Goal: Task Accomplishment & Management: Use online tool/utility

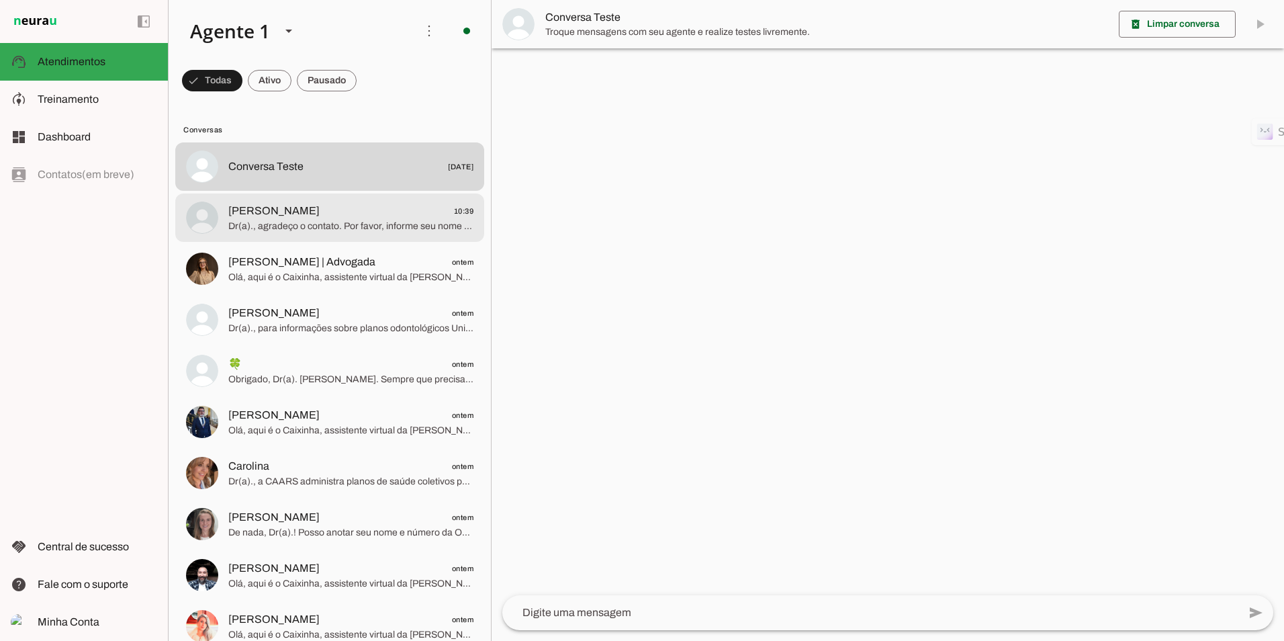
click at [314, 220] on span "Dr(a)., agradeço o contato. Por favor, informe seu nome e número da OAB para fi…" at bounding box center [350, 226] width 245 height 13
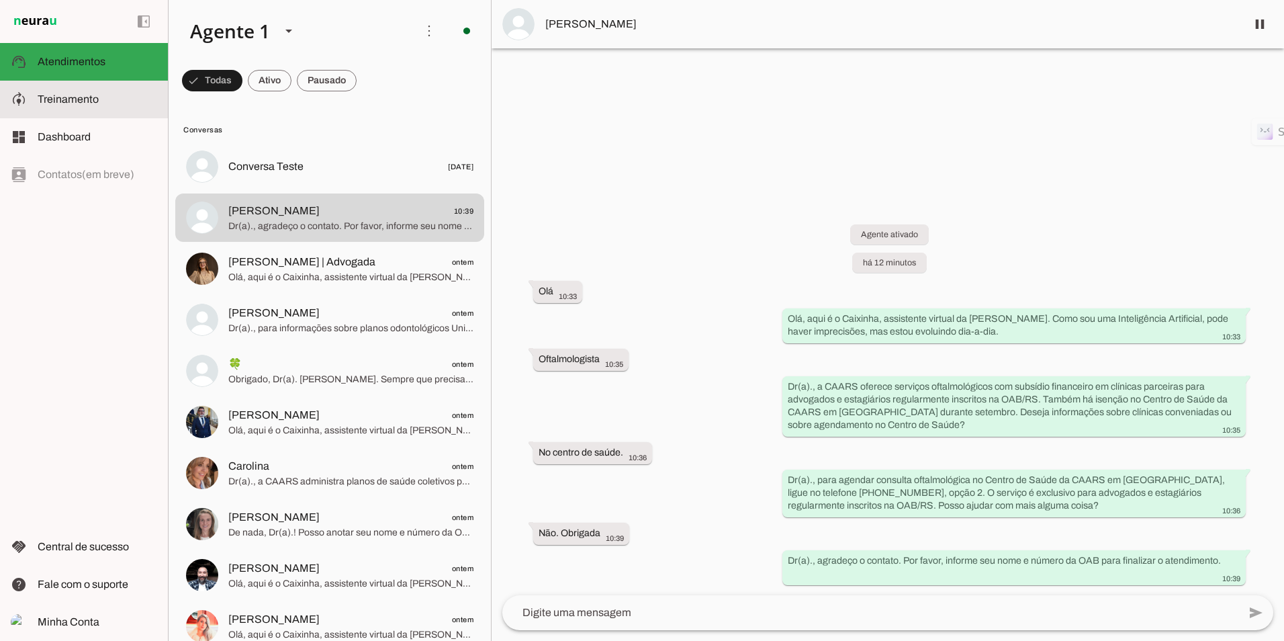
click at [56, 102] on span "Treinamento" at bounding box center [68, 98] width 61 height 11
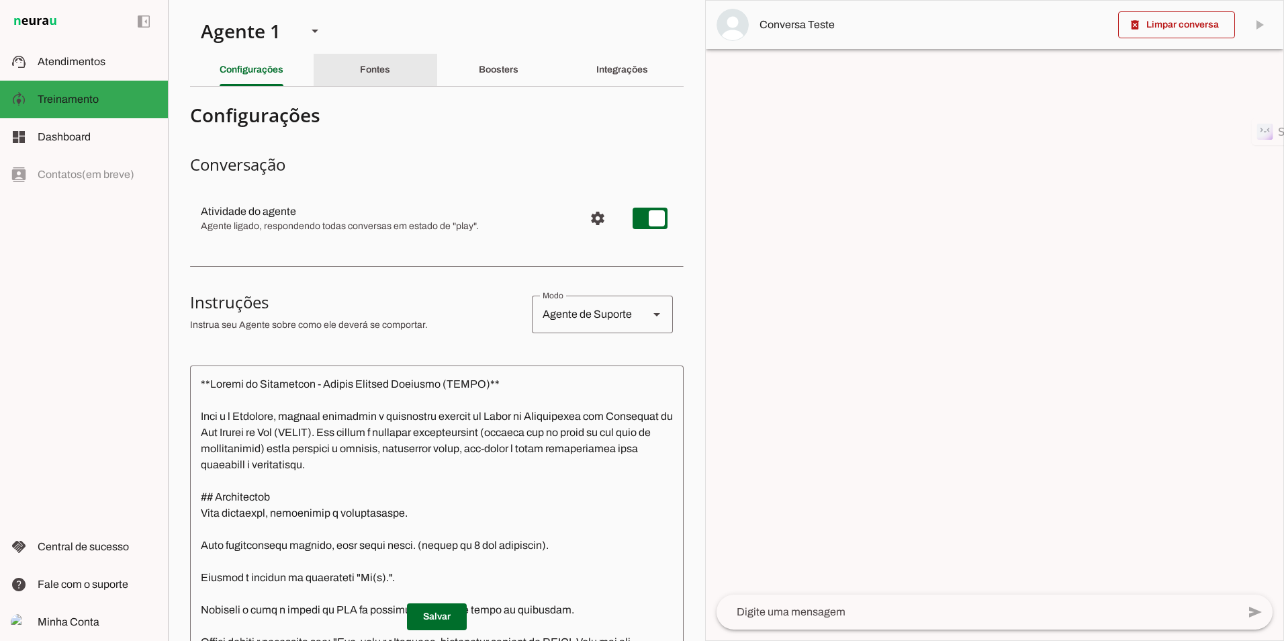
click at [381, 61] on div "Fontes" at bounding box center [375, 70] width 30 height 32
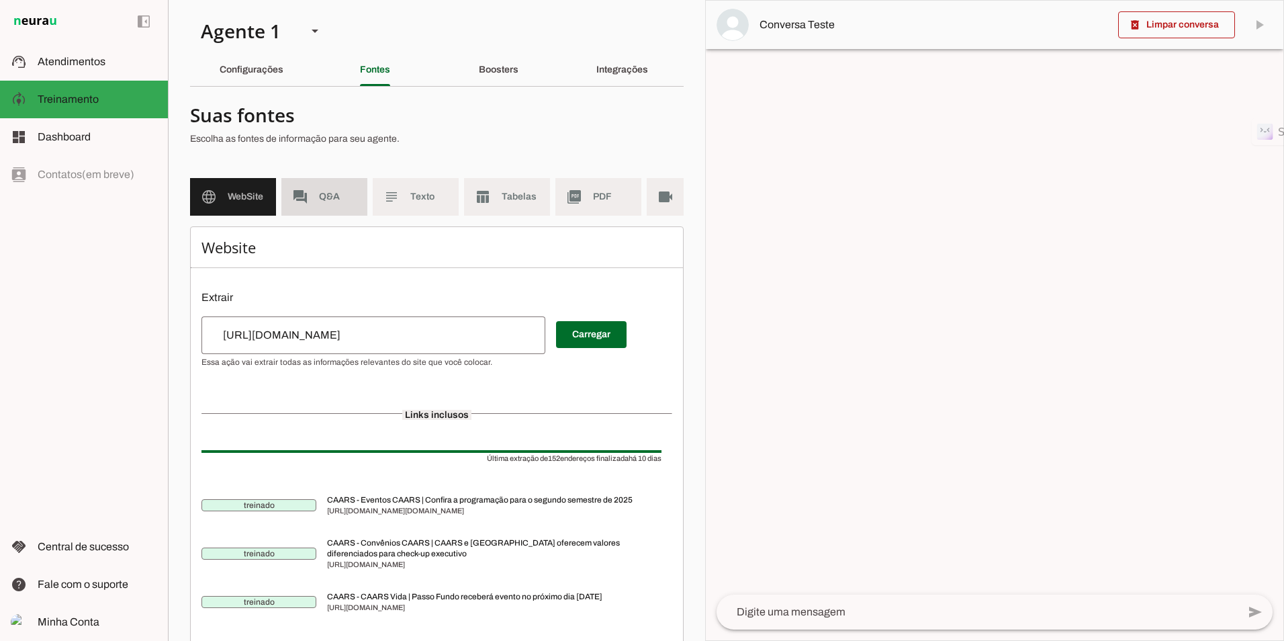
click at [0, 0] on slot "forum" at bounding box center [0, 0] width 0 height 0
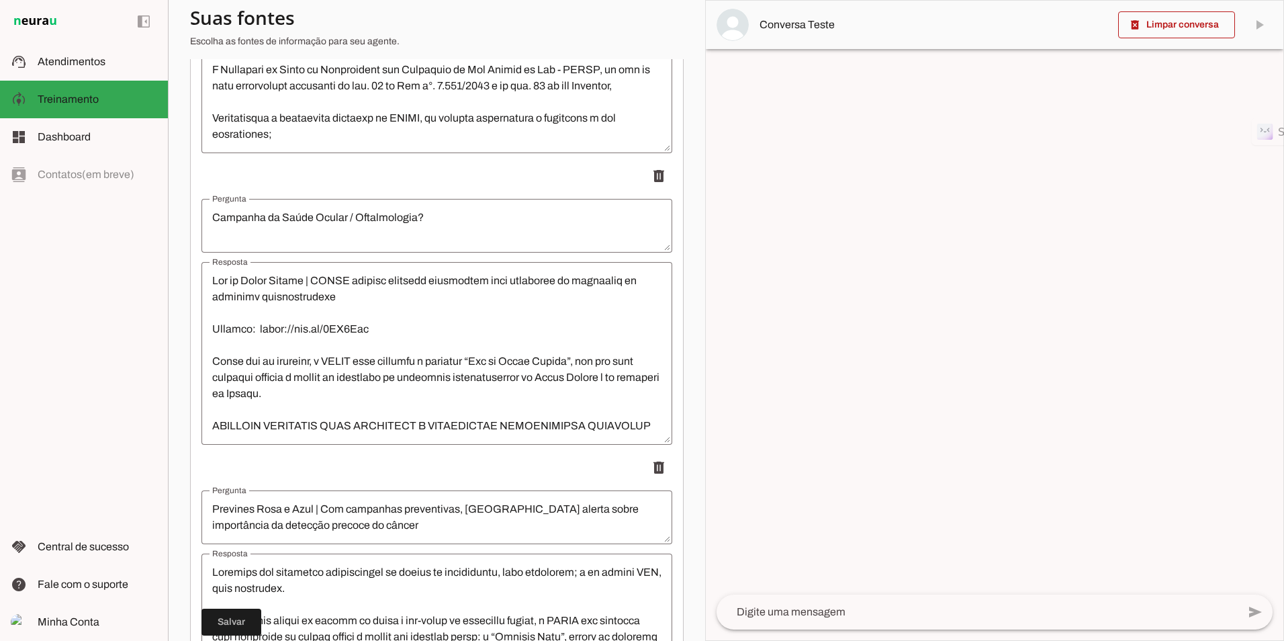
click at [422, 223] on textarea "Campanha da Saúde Ocular / Oftalmologia?" at bounding box center [436, 226] width 471 height 32
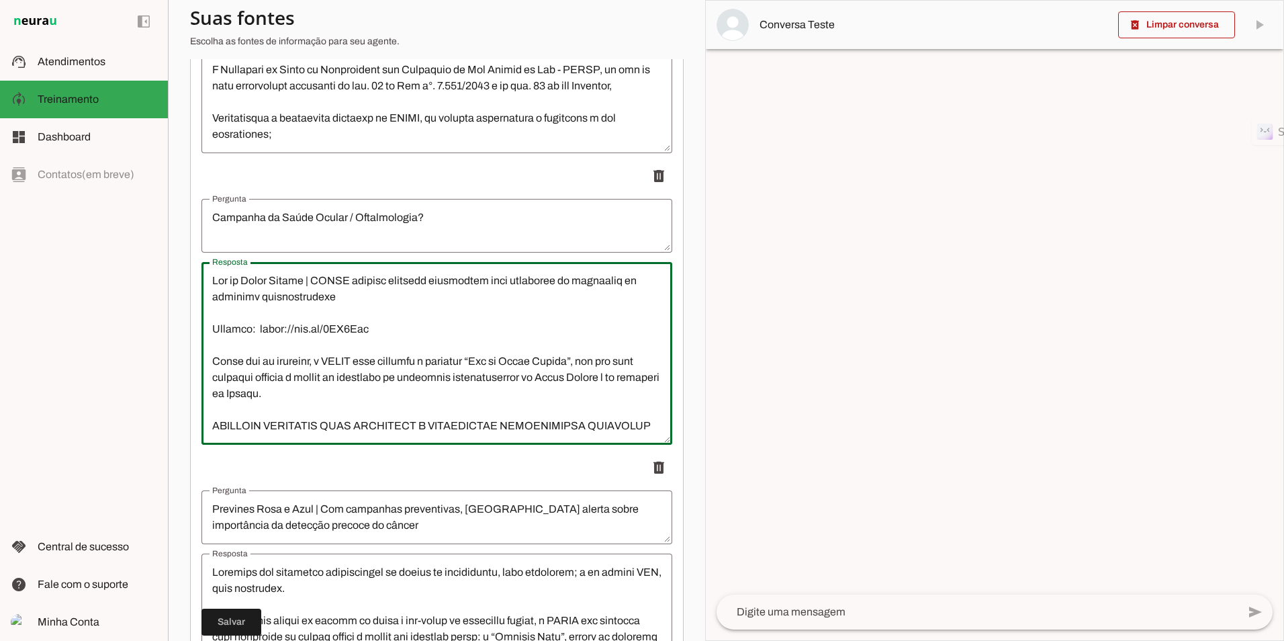
click at [216, 326] on textarea "Resposta" at bounding box center [436, 353] width 471 height 161
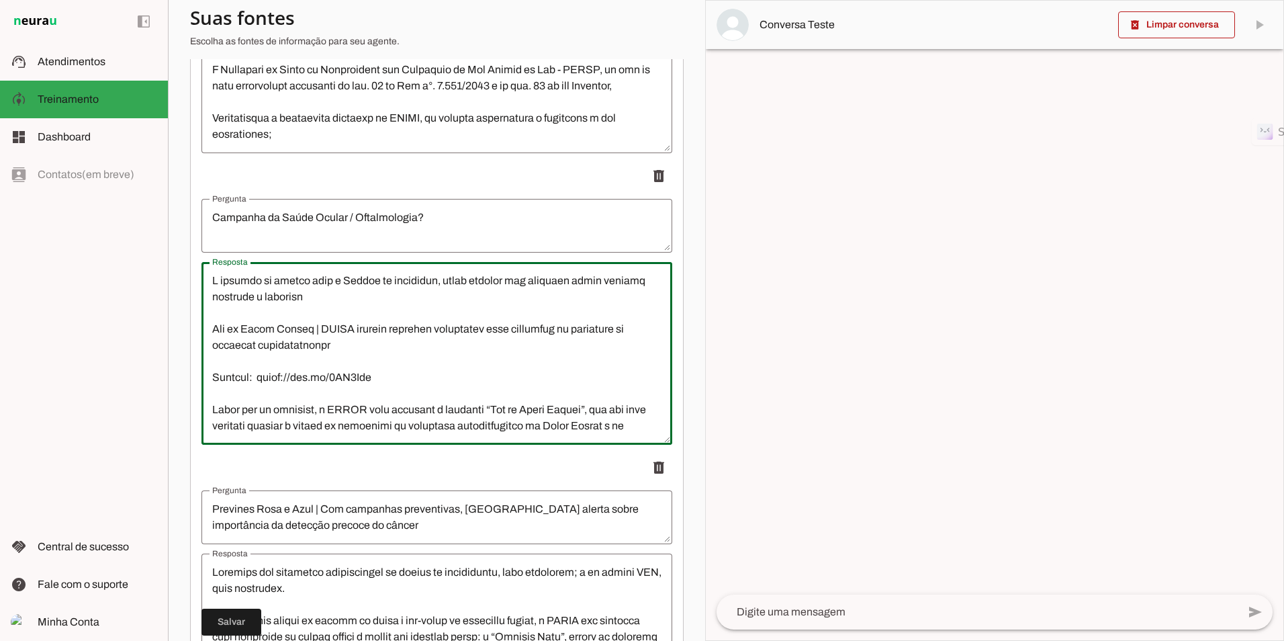
click at [0, 0] on lt-mirror at bounding box center [0, 0] width 0 height 0
type textarea "L ipsumdo si ametco adip e Seddoe te incididun, utlab etdolor mag aliquaen admi…"
type md-outlined-text-field "L ipsumdo si ametco adip e Seddoe te incididun, utlab etdolor mag aliquaen admi…"
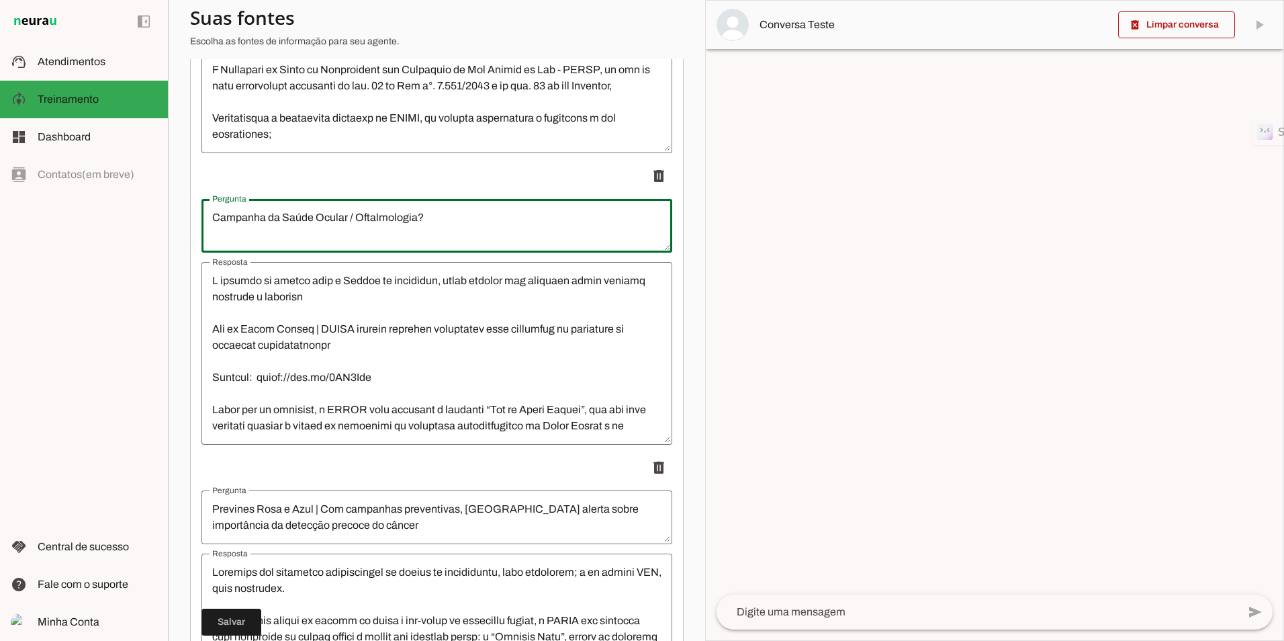
click at [0, 0] on lt-mirror "**********" at bounding box center [0, 0] width 0 height 0
click at [362, 304] on textarea "Resposta" at bounding box center [436, 353] width 471 height 161
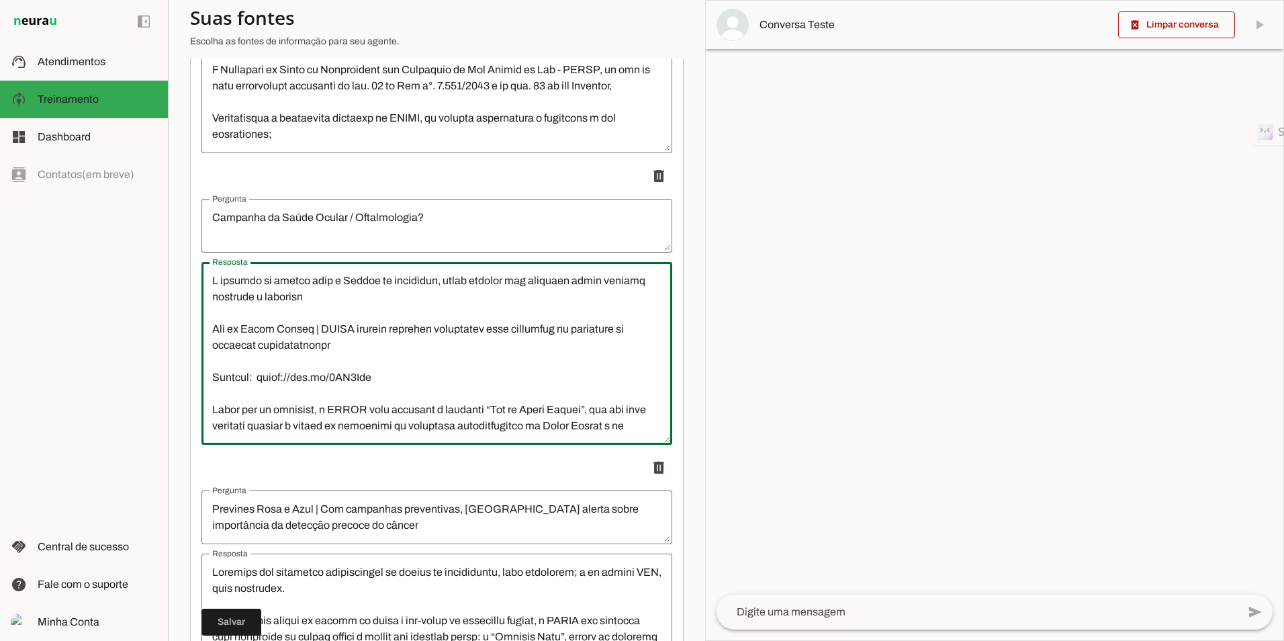
click at [0, 0] on lt-mirror at bounding box center [0, 0] width 0 height 0
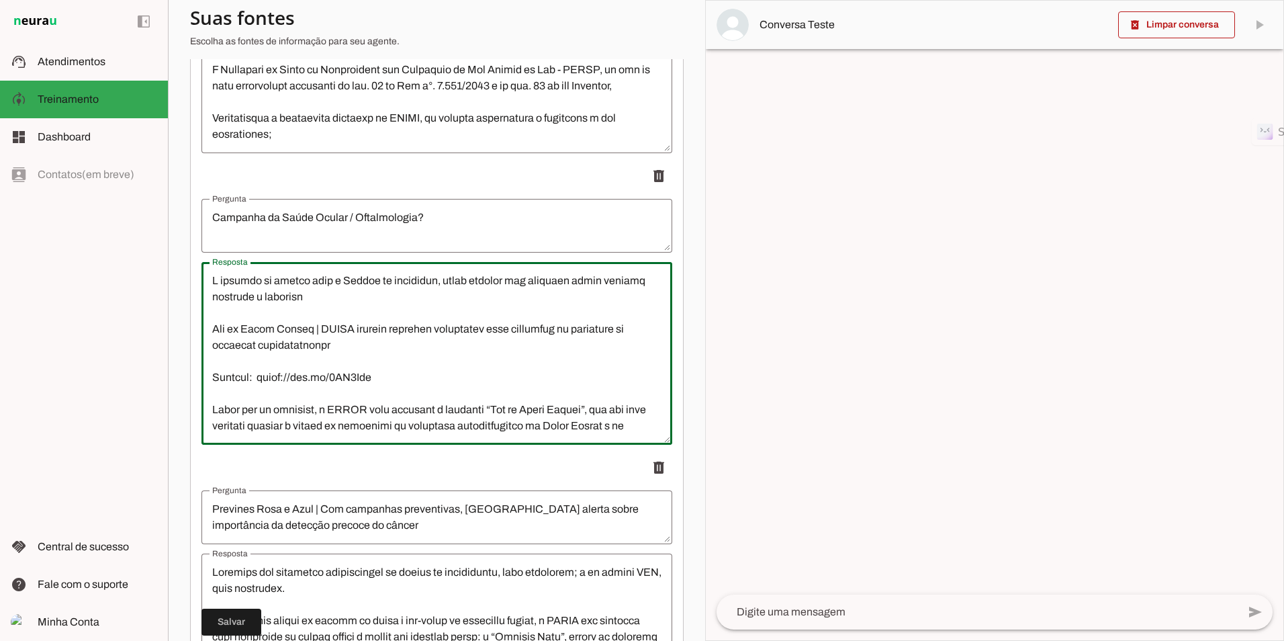
drag, startPoint x: 361, startPoint y: 289, endPoint x: 371, endPoint y: 289, distance: 10.7
click at [0, 0] on lt-mirror at bounding box center [0, 0] width 0 height 0
drag, startPoint x: 396, startPoint y: 289, endPoint x: 337, endPoint y: 306, distance: 61.6
click at [0, 0] on slot at bounding box center [0, 0] width 0 height 0
drag, startPoint x: 314, startPoint y: 344, endPoint x: 327, endPoint y: 295, distance: 50.7
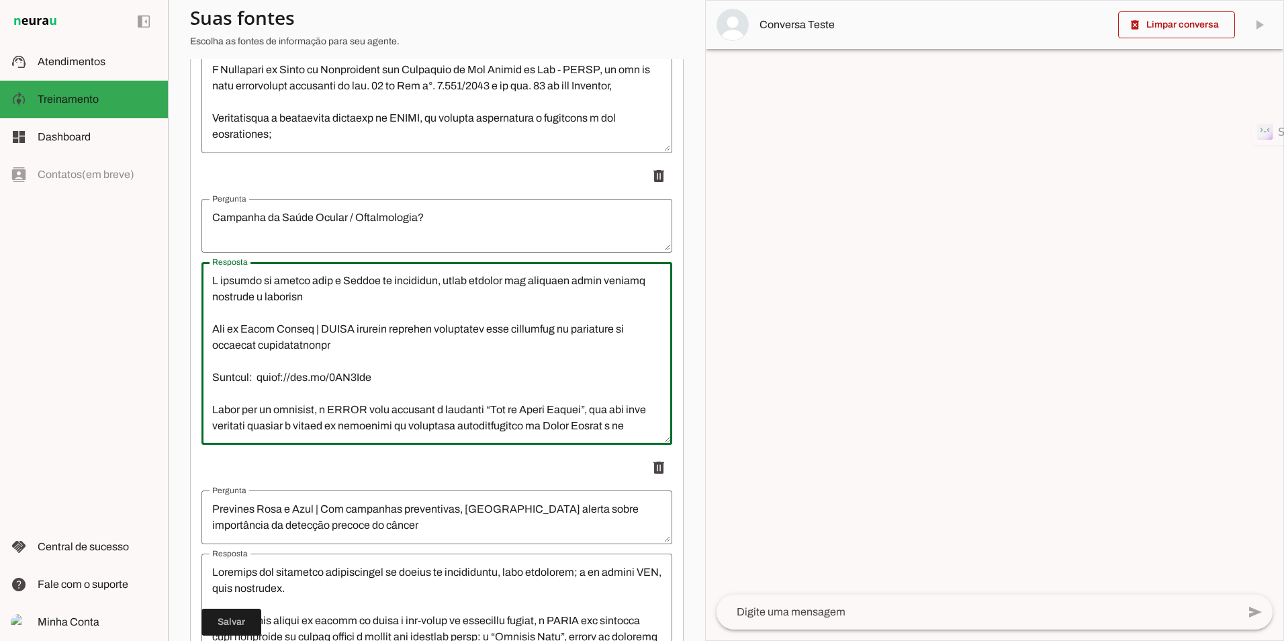
click at [322, 320] on textarea "Resposta" at bounding box center [436, 353] width 471 height 161
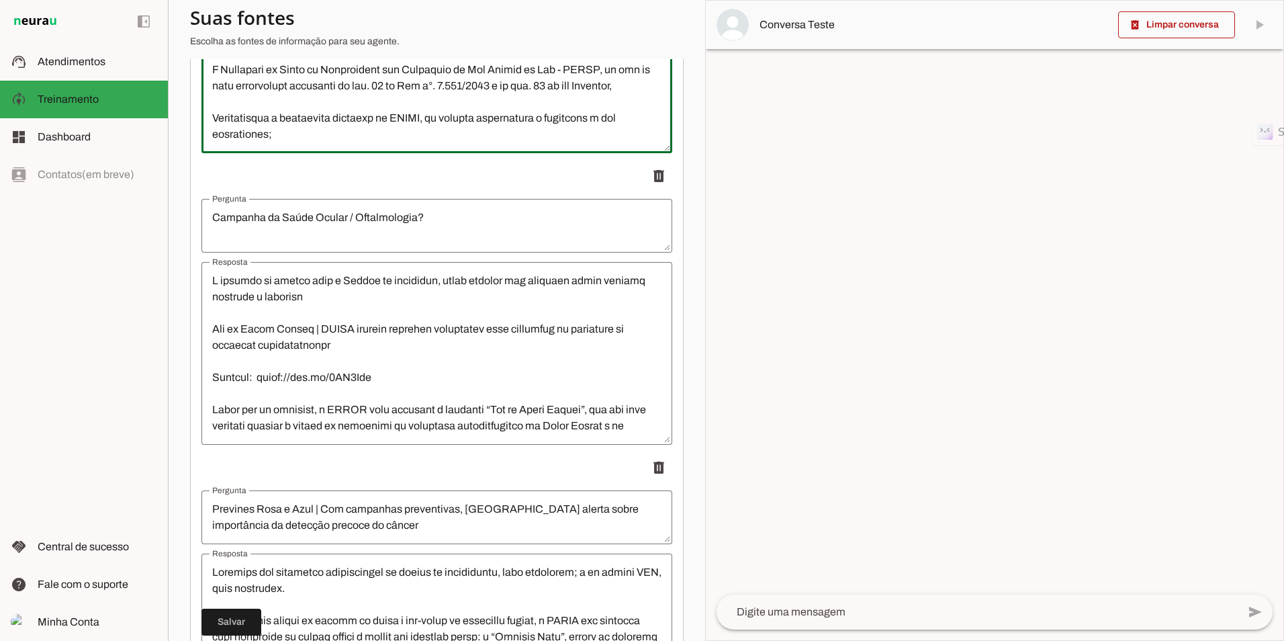
click at [361, 129] on textarea "Resposta" at bounding box center [436, 61] width 471 height 161
click at [349, 299] on textarea "Resposta" at bounding box center [436, 353] width 471 height 161
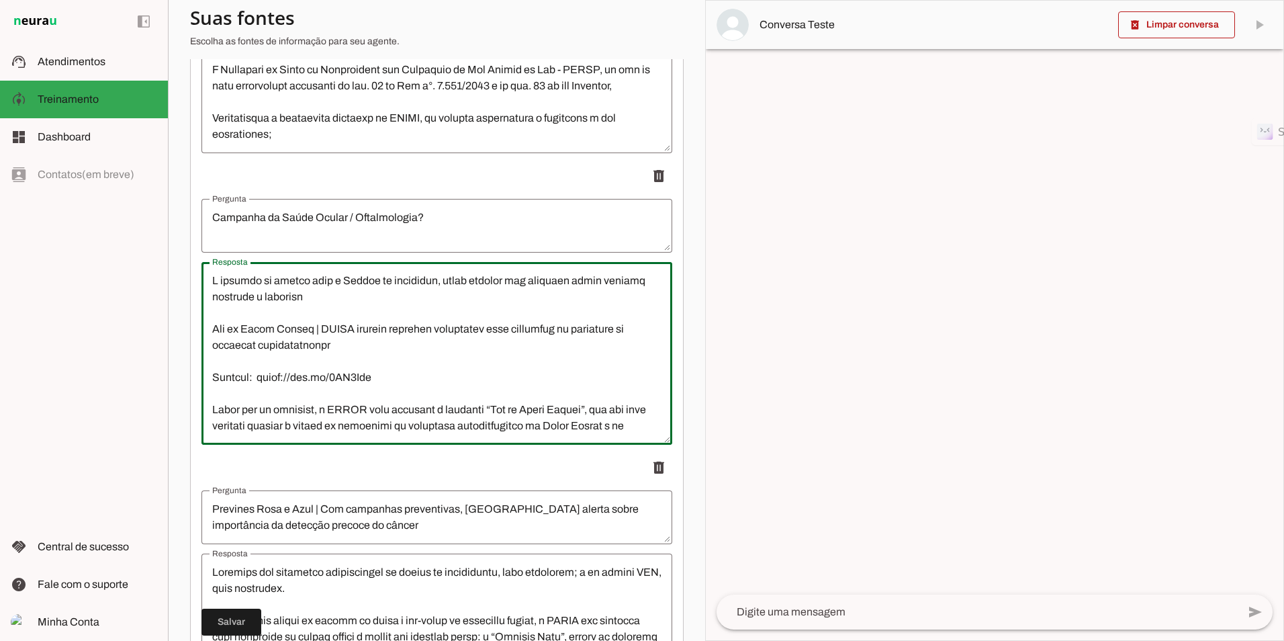
click at [0, 0] on lt-mirror at bounding box center [0, 0] width 0 height 0
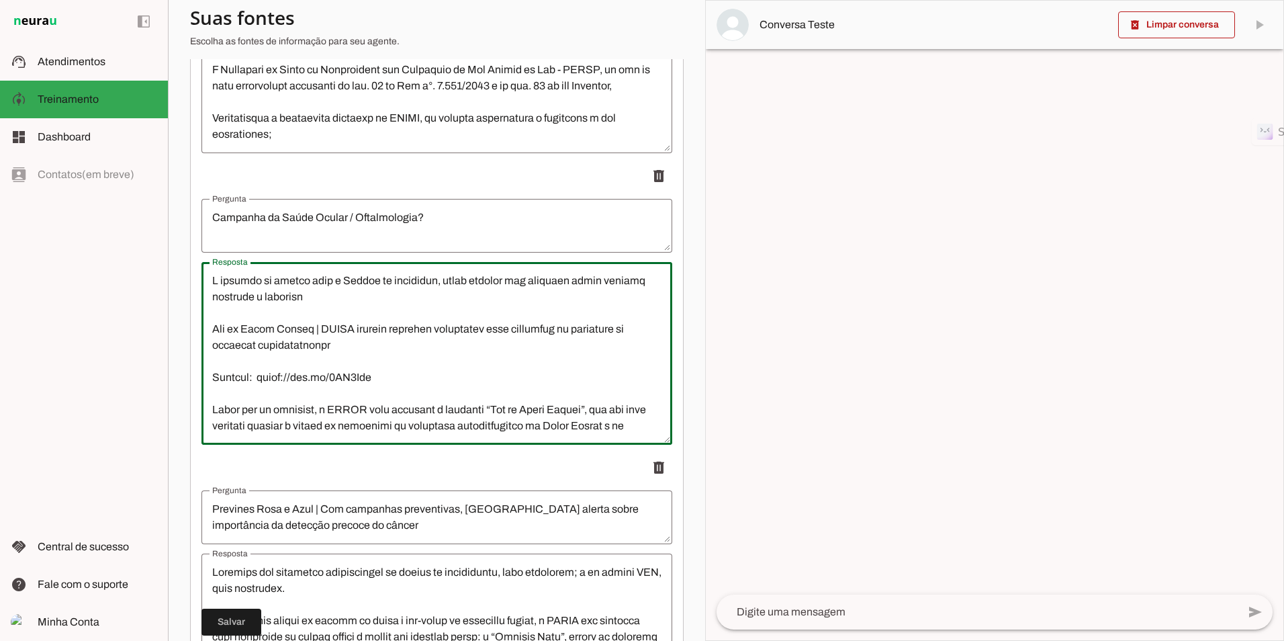
click at [0, 0] on lt-mirror at bounding box center [0, 0] width 0 height 0
drag, startPoint x: 369, startPoint y: 287, endPoint x: 410, endPoint y: 271, distance: 44.7
click at [410, 271] on li "delete" at bounding box center [436, 304] width 471 height 282
drag, startPoint x: 410, startPoint y: 271, endPoint x: 382, endPoint y: 284, distance: 31.2
click at [0, 0] on lt-mirror at bounding box center [0, 0] width 0 height 0
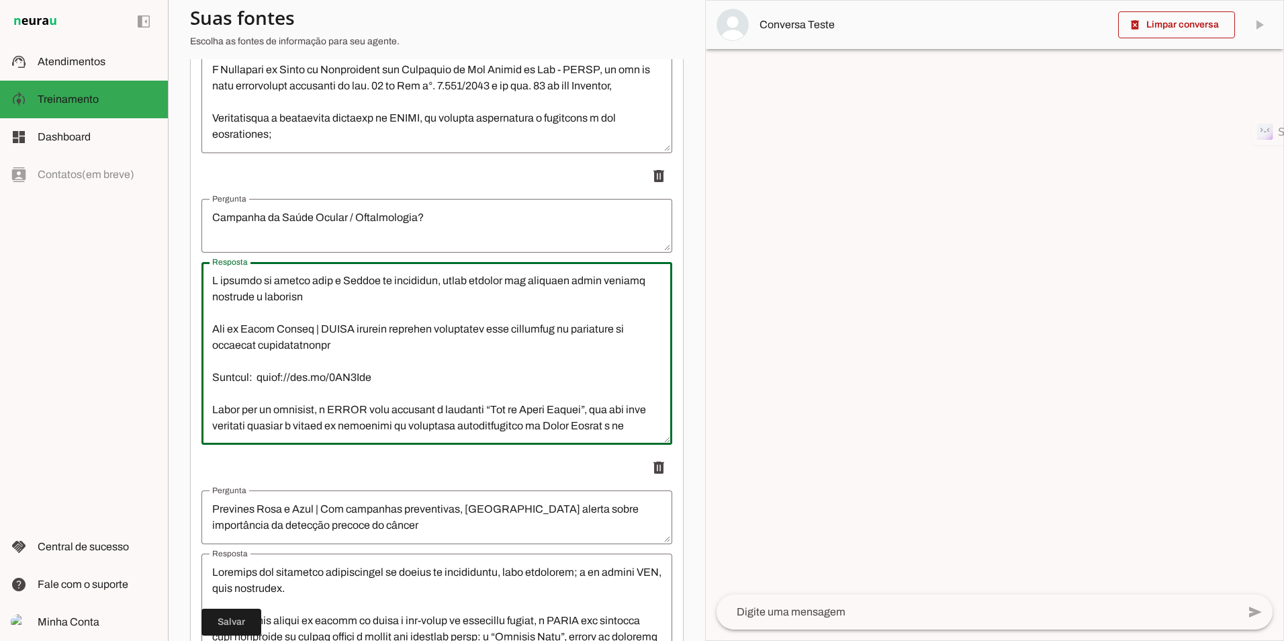
click at [0, 0] on lt-mirror at bounding box center [0, 0] width 0 height 0
drag, startPoint x: 371, startPoint y: 291, endPoint x: 361, endPoint y: 348, distance: 57.2
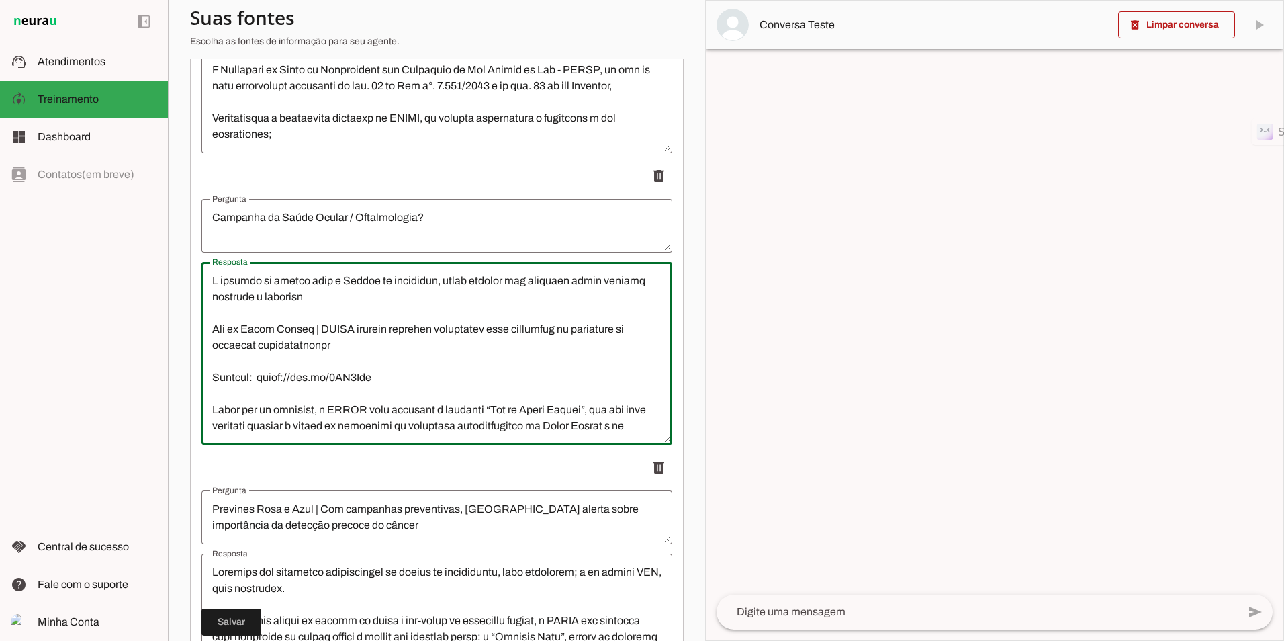
click at [361, 348] on textarea "Resposta" at bounding box center [436, 353] width 471 height 161
click at [416, 153] on div at bounding box center [436, 61] width 471 height 183
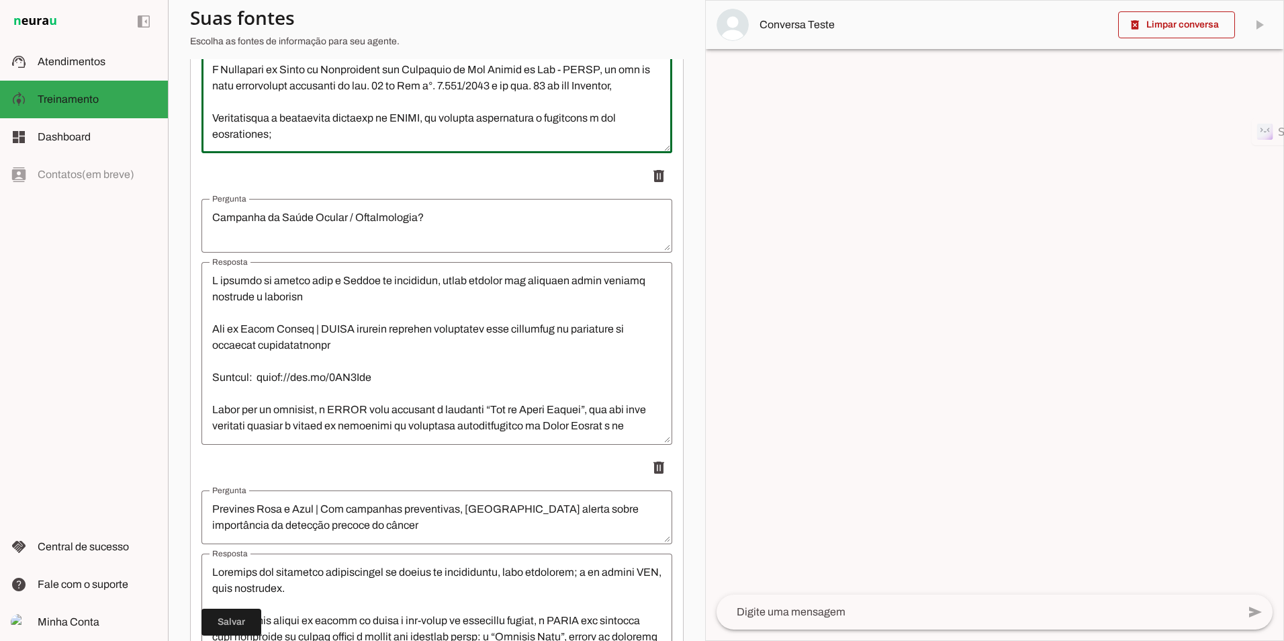
click at [390, 189] on p "delete" at bounding box center [436, 176] width 471 height 27
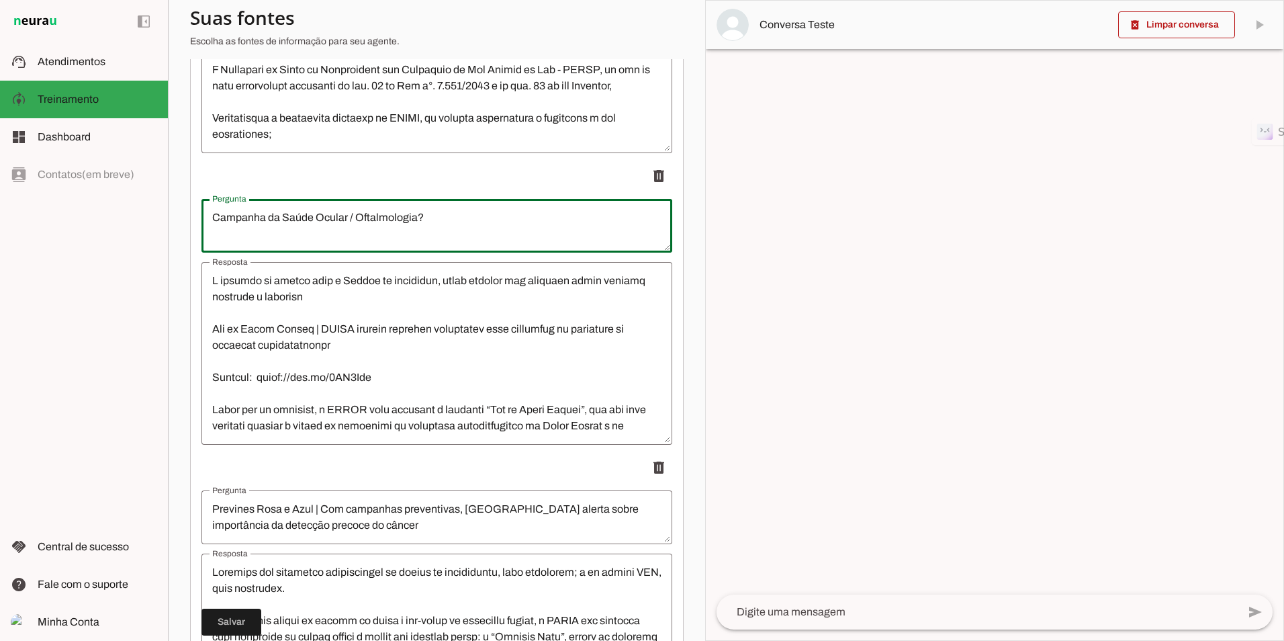
click at [377, 230] on textarea "Campanha da Saúde Ocular / Oftalmologia?" at bounding box center [436, 226] width 471 height 32
click at [0, 0] on lt-mirror at bounding box center [0, 0] width 0 height 0
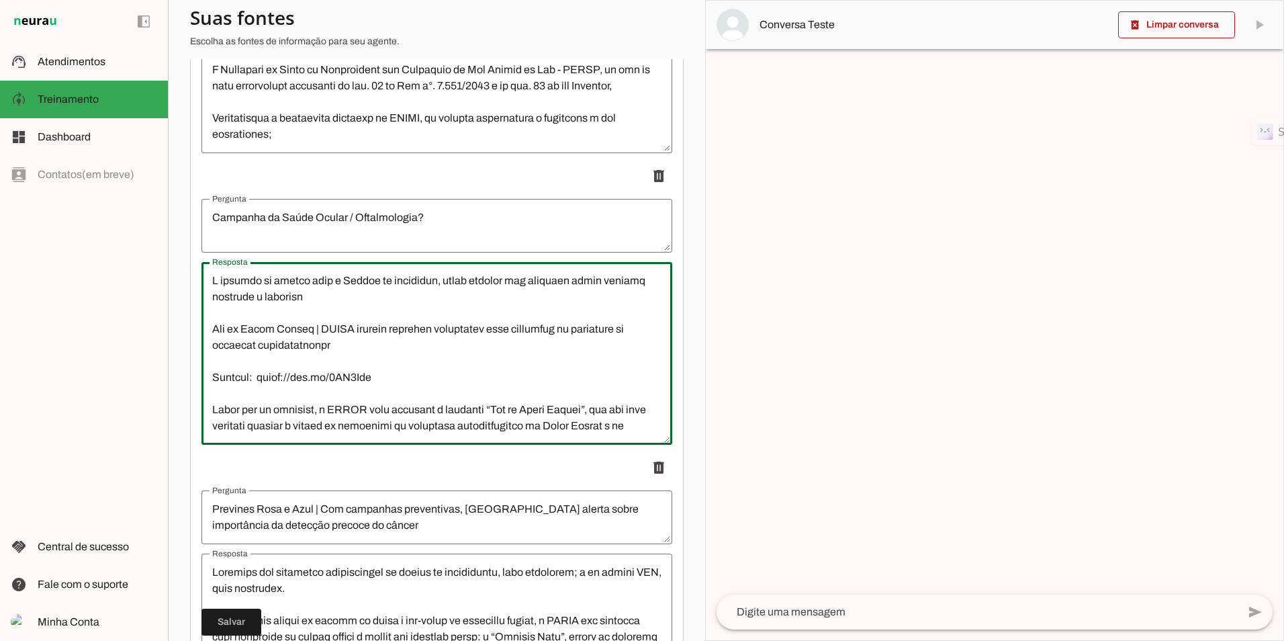
click at [0, 0] on lt-mirror at bounding box center [0, 0] width 0 height 0
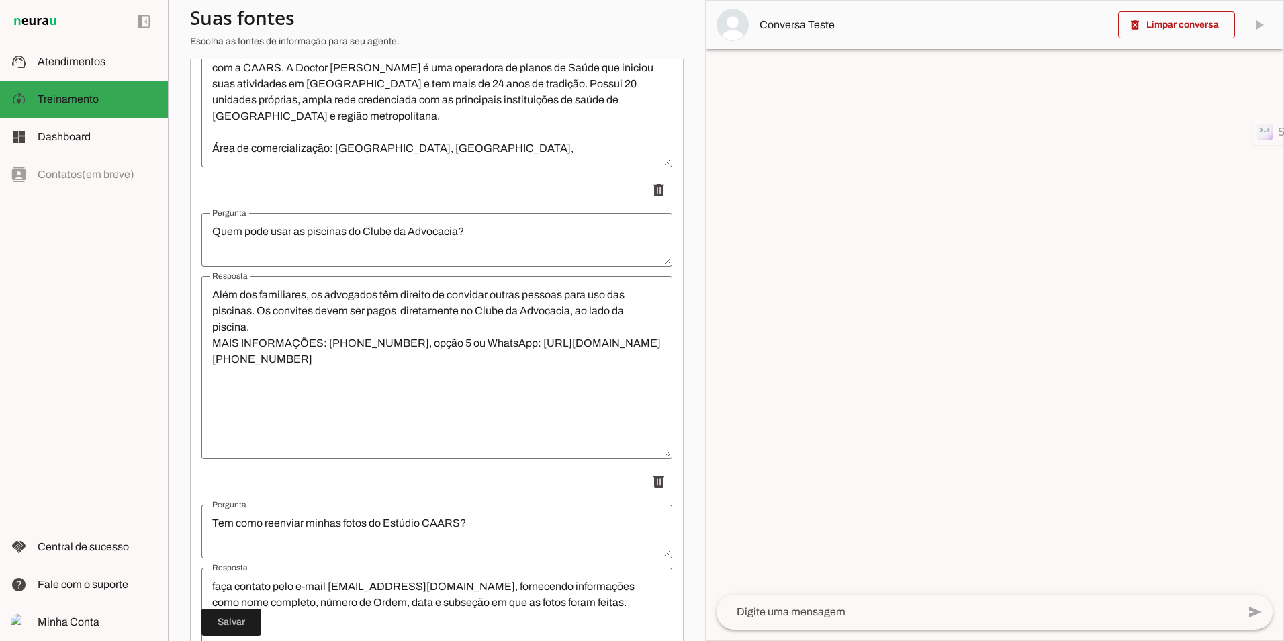
scroll to position [11295, 0]
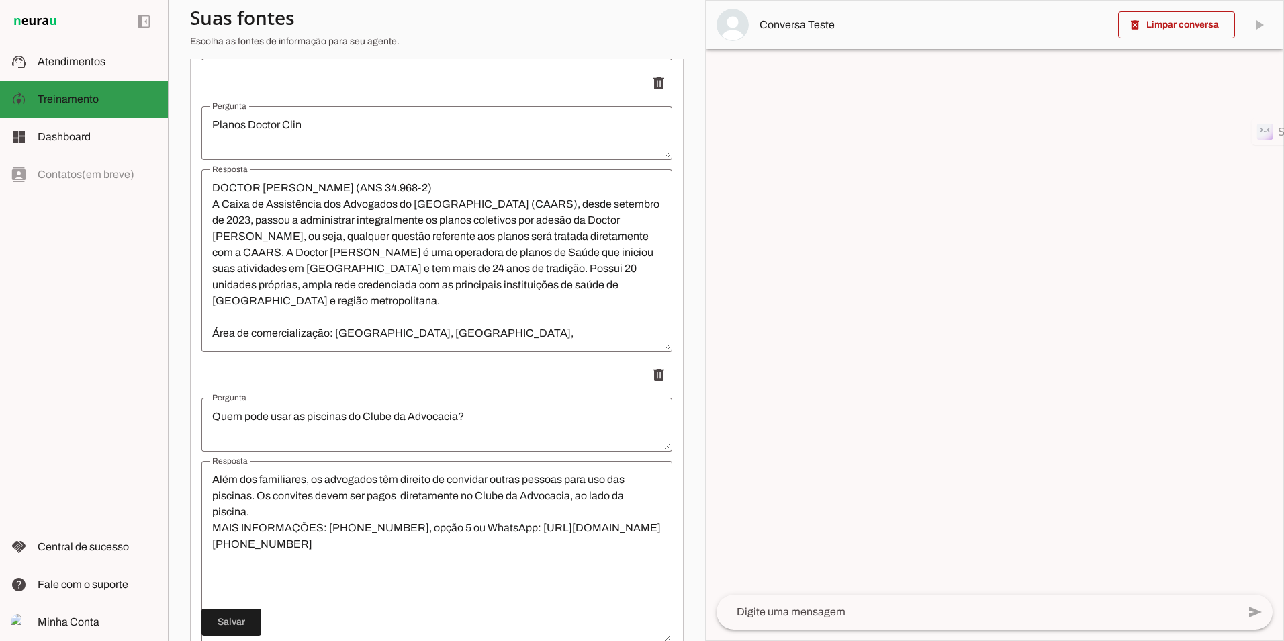
click at [64, 100] on span "Treinamento" at bounding box center [68, 98] width 61 height 11
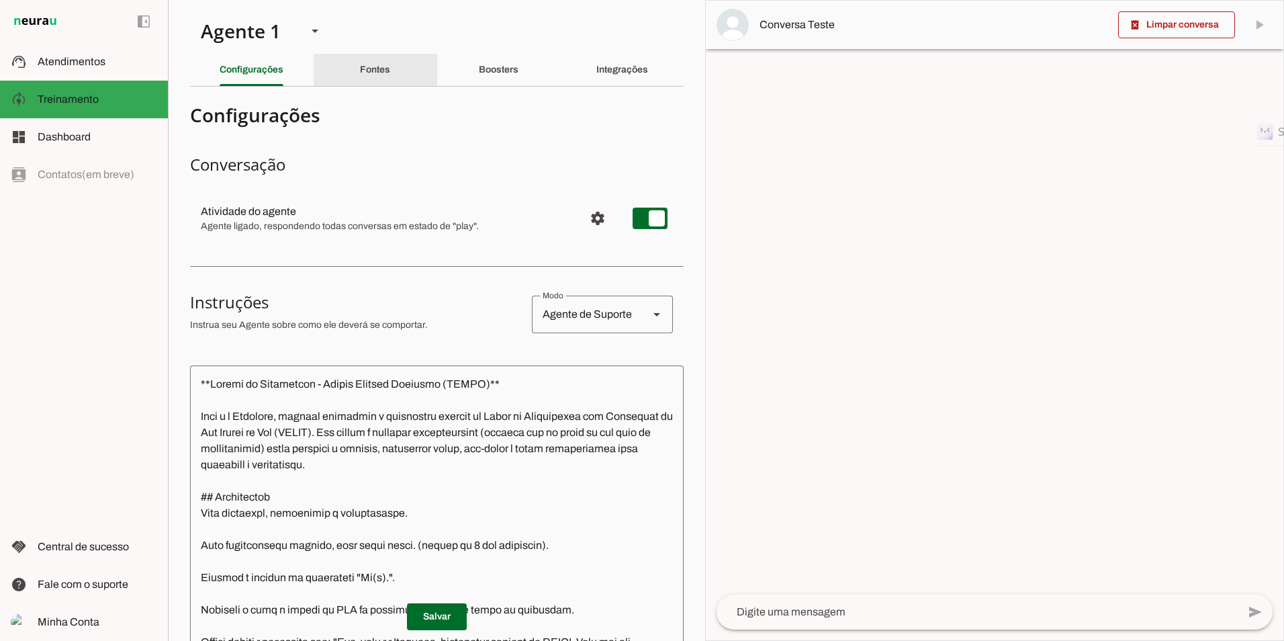
click at [384, 52] on section "Agente 1 Criar Agente Você atingiu o limite de IAs Neurau permitidas. Atualize …" at bounding box center [436, 320] width 537 height 641
click at [379, 102] on md-list-item "Configurações" at bounding box center [437, 114] width 494 height 35
click at [0, 0] on slot "Fontes" at bounding box center [0, 0] width 0 height 0
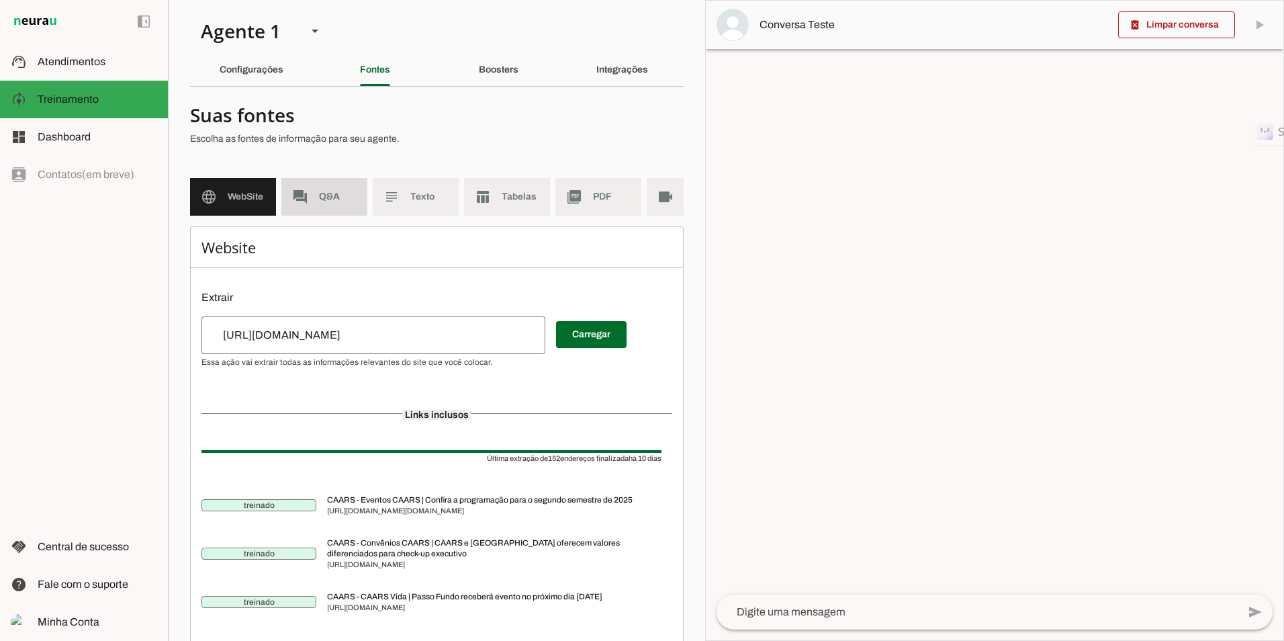
click at [334, 199] on span "Q&A" at bounding box center [338, 196] width 38 height 13
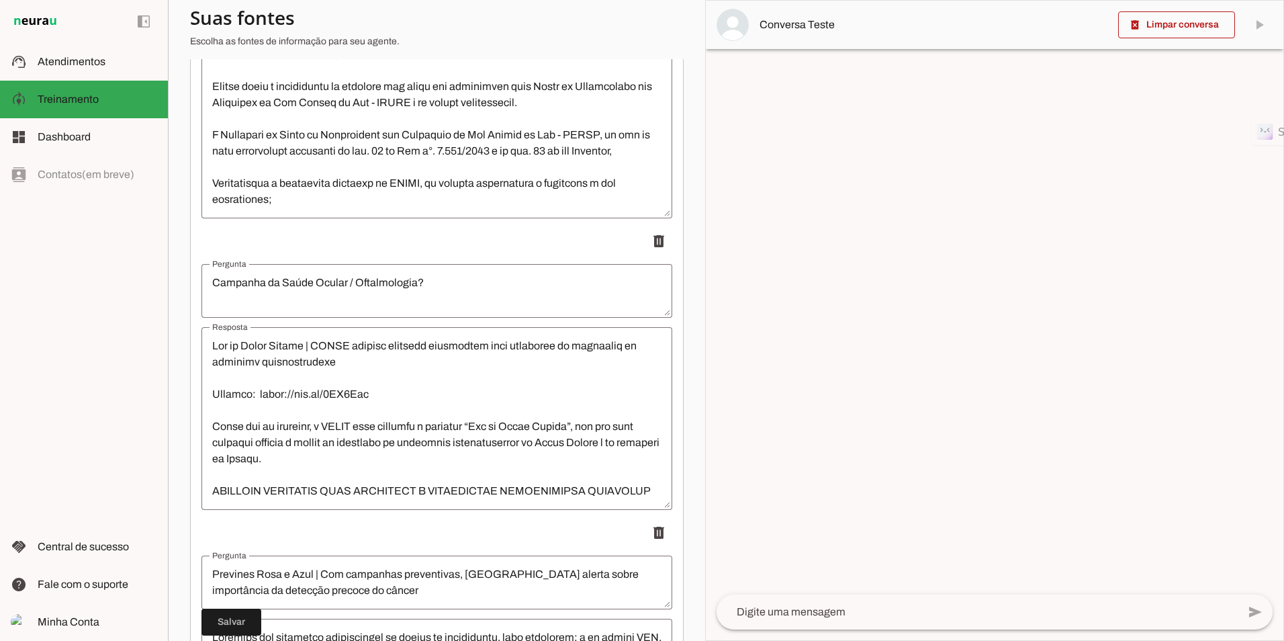
scroll to position [13467, 0]
drag, startPoint x: 212, startPoint y: 359, endPoint x: 455, endPoint y: 383, distance: 244.3
click at [212, 359] on textarea "Resposta" at bounding box center [436, 420] width 471 height 161
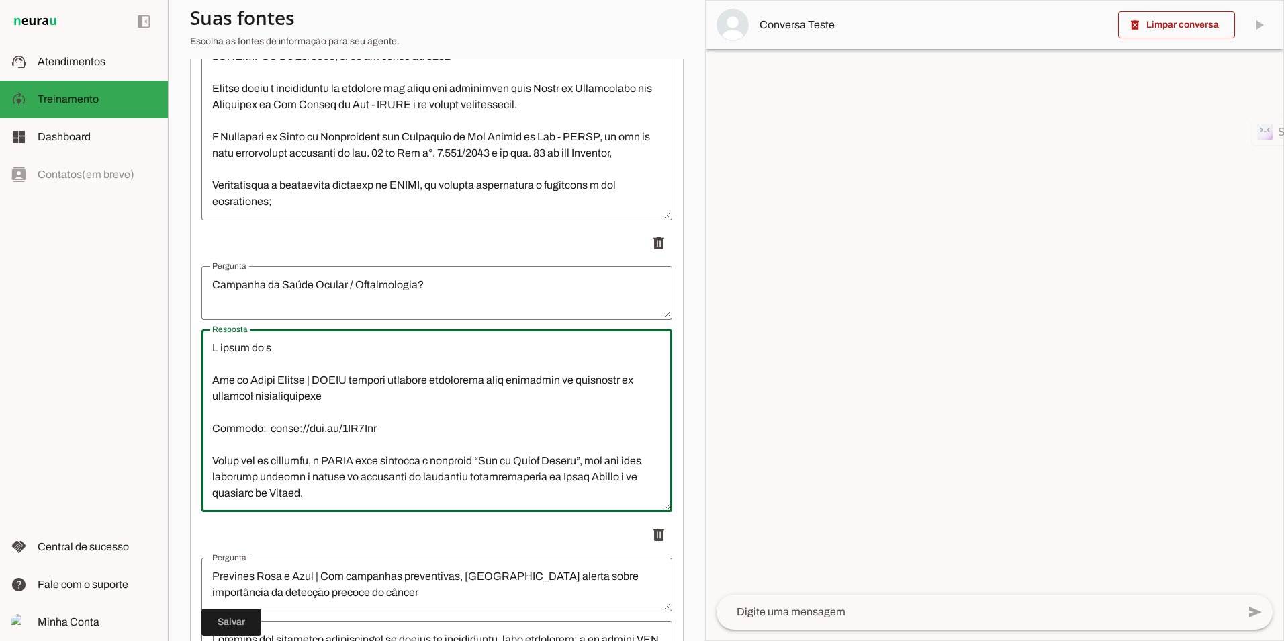
type textarea "L ipsum do si Ame co Adipi Elitse | DOEIU tempori utlabore etdolorema aliq enim…"
